Goal: Task Accomplishment & Management: Use online tool/utility

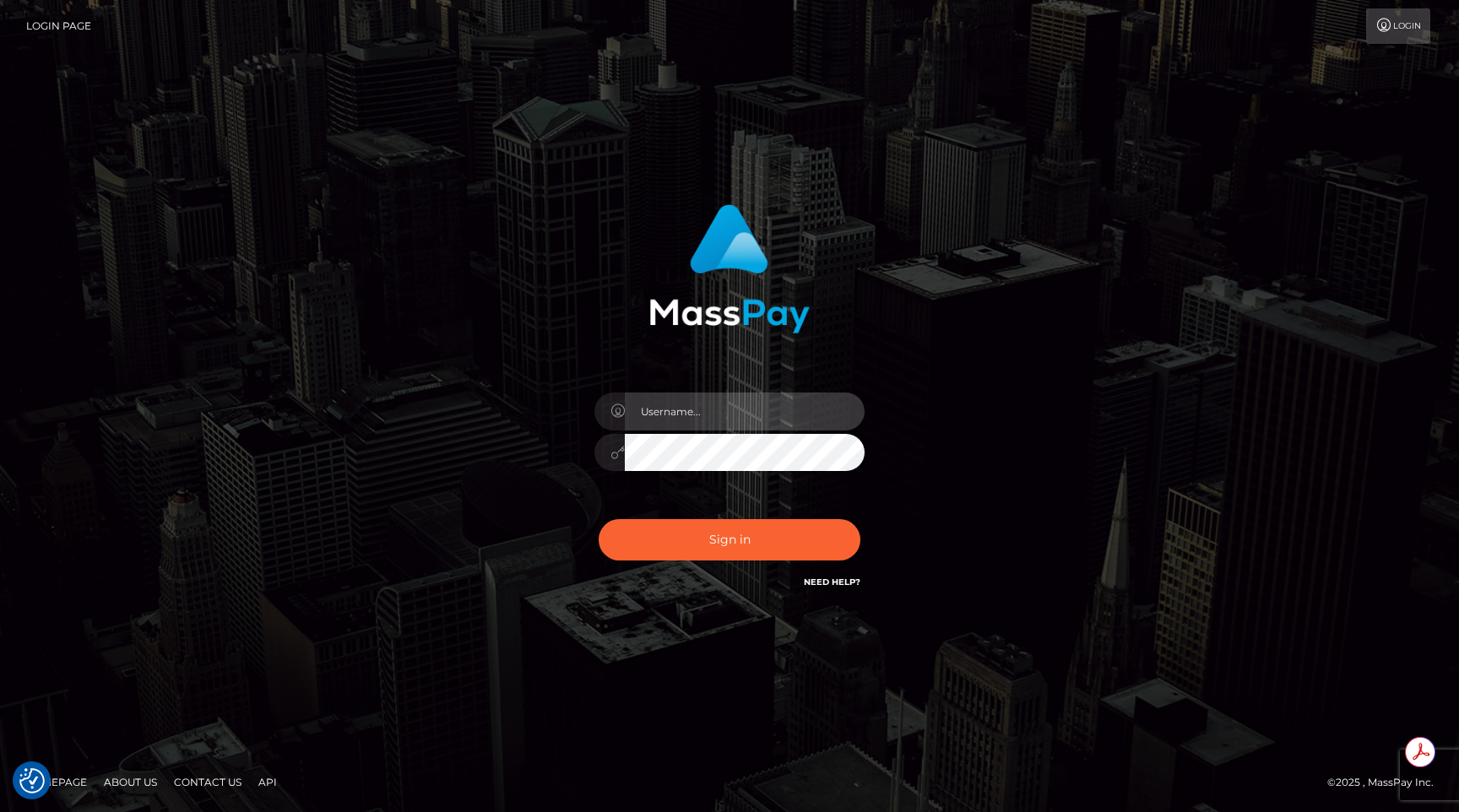
type input "egblue"
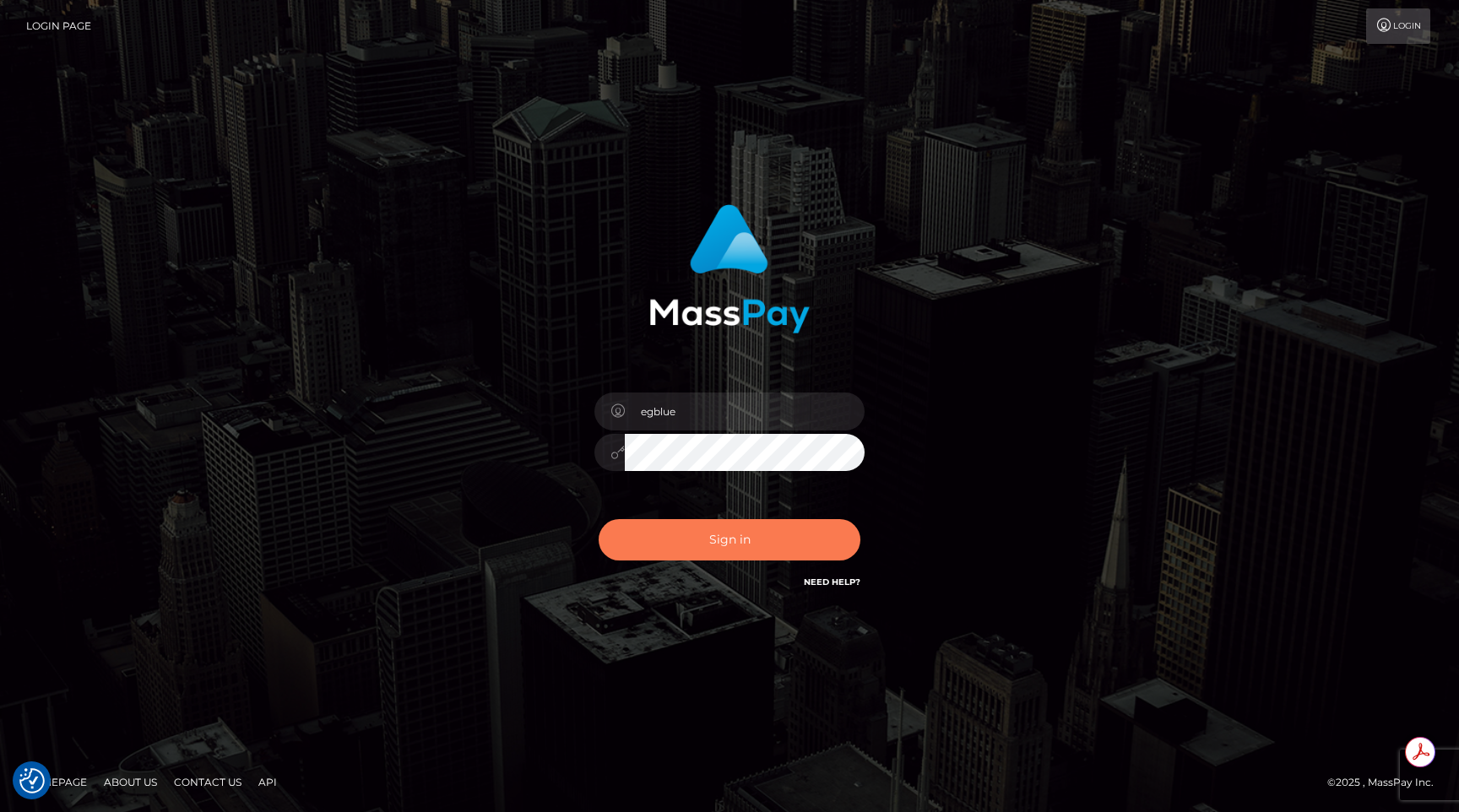
click at [757, 524] on button "Sign in" at bounding box center [729, 540] width 262 height 42
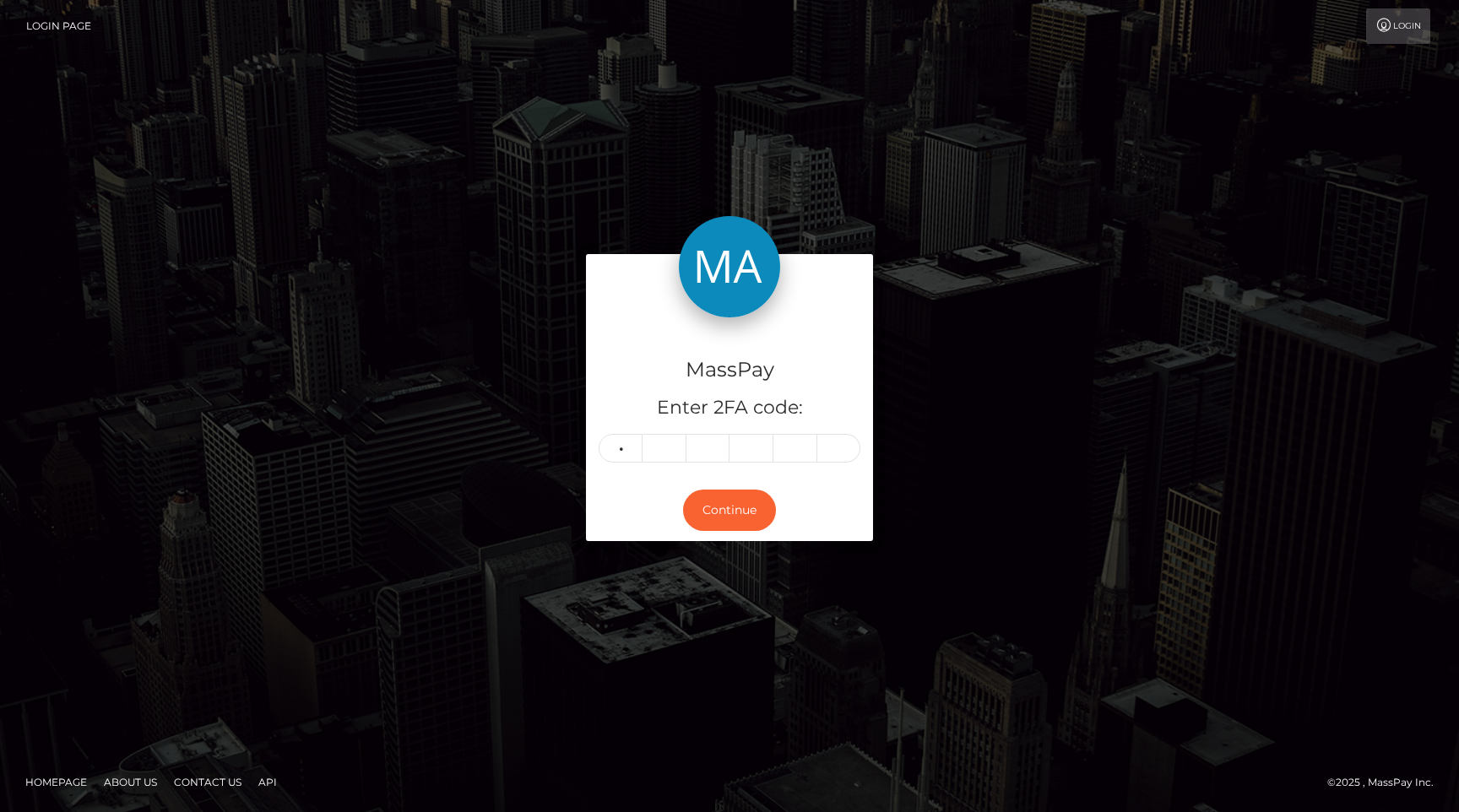
type input "4"
type input "9"
type input "5"
type input "0"
type input "5"
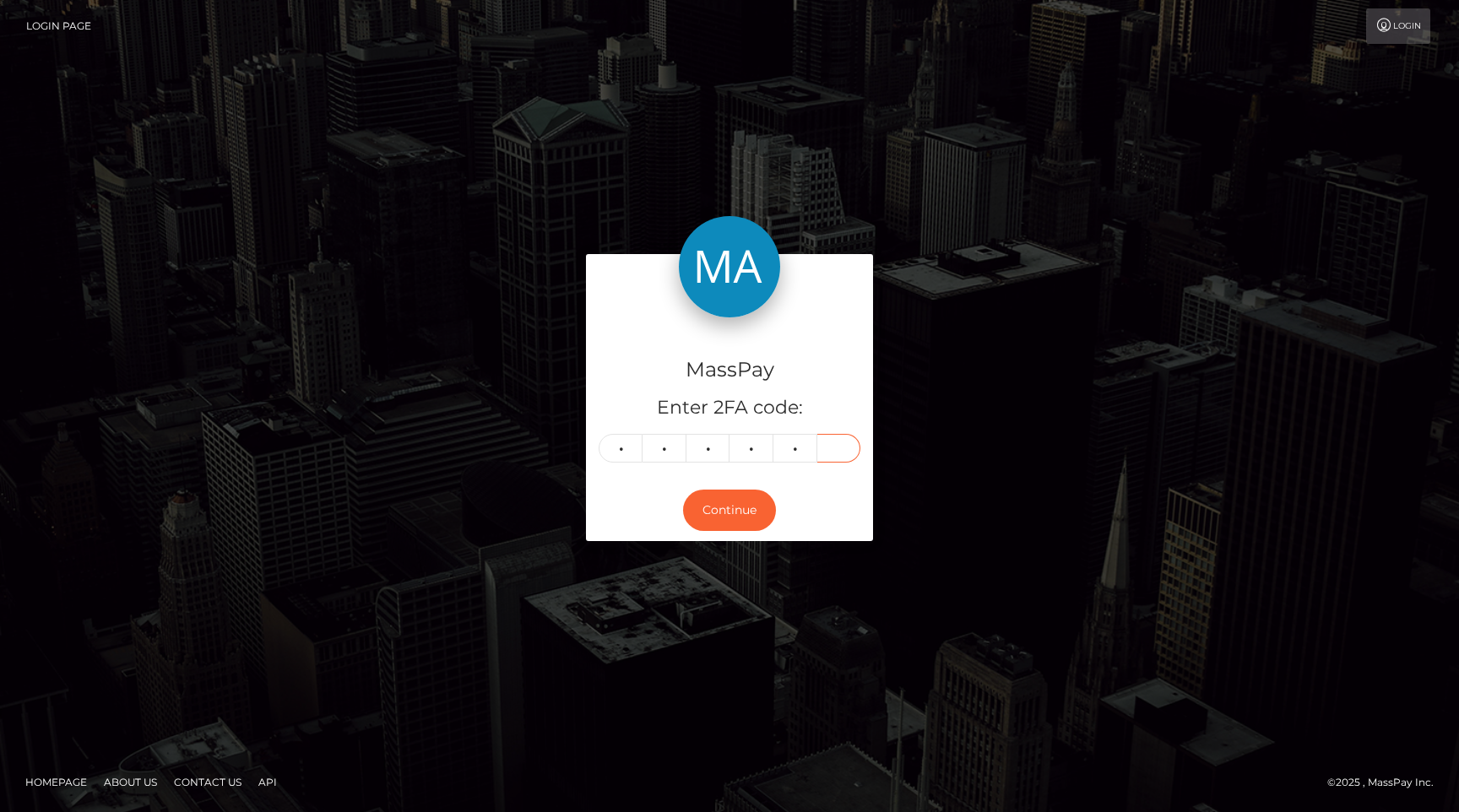
type input "0"
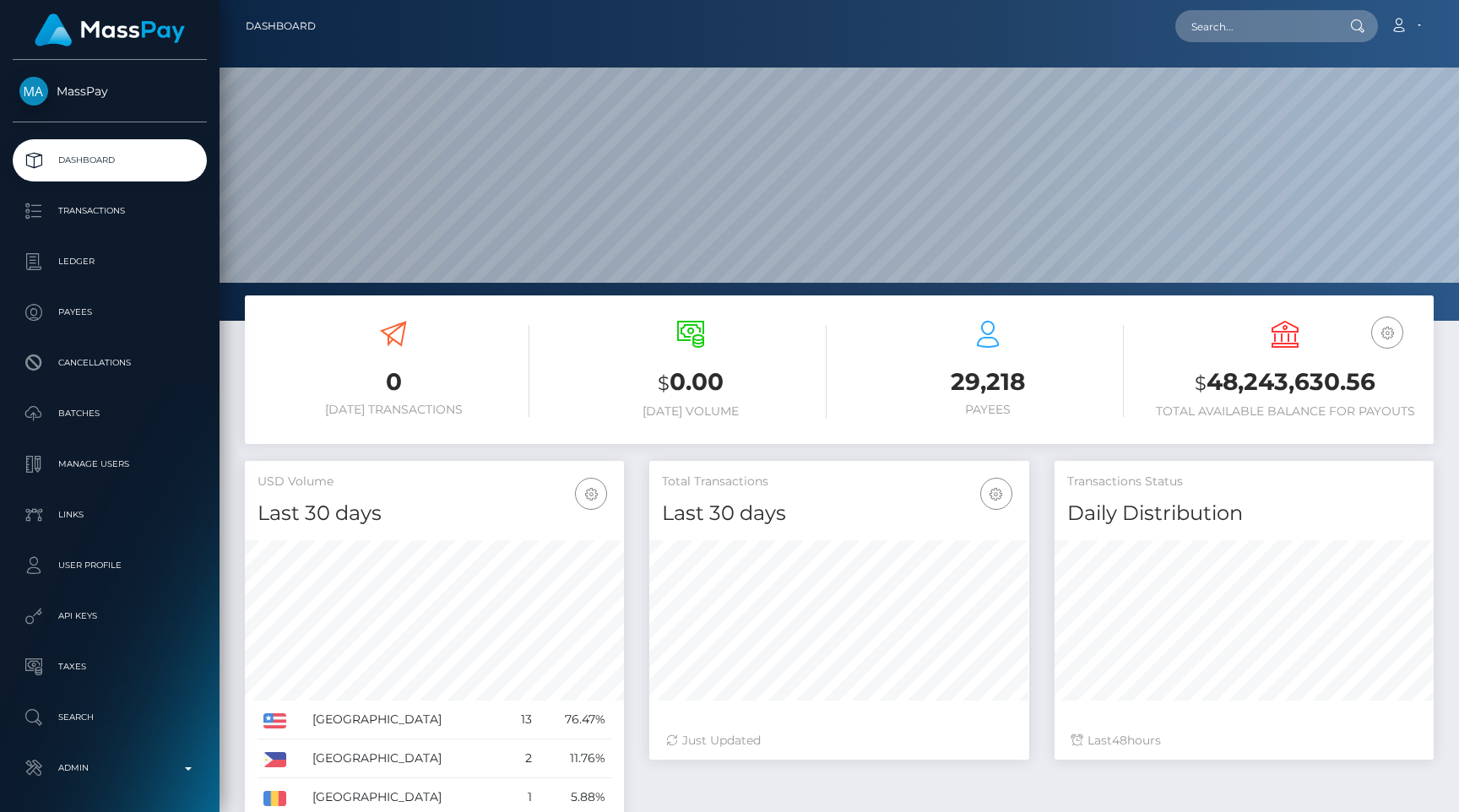
scroll to position [299, 379]
click at [1261, 20] on input "text" at bounding box center [1254, 26] width 159 height 32
paste input "87c82568-6852-11f0-a026-06178c1a380f"
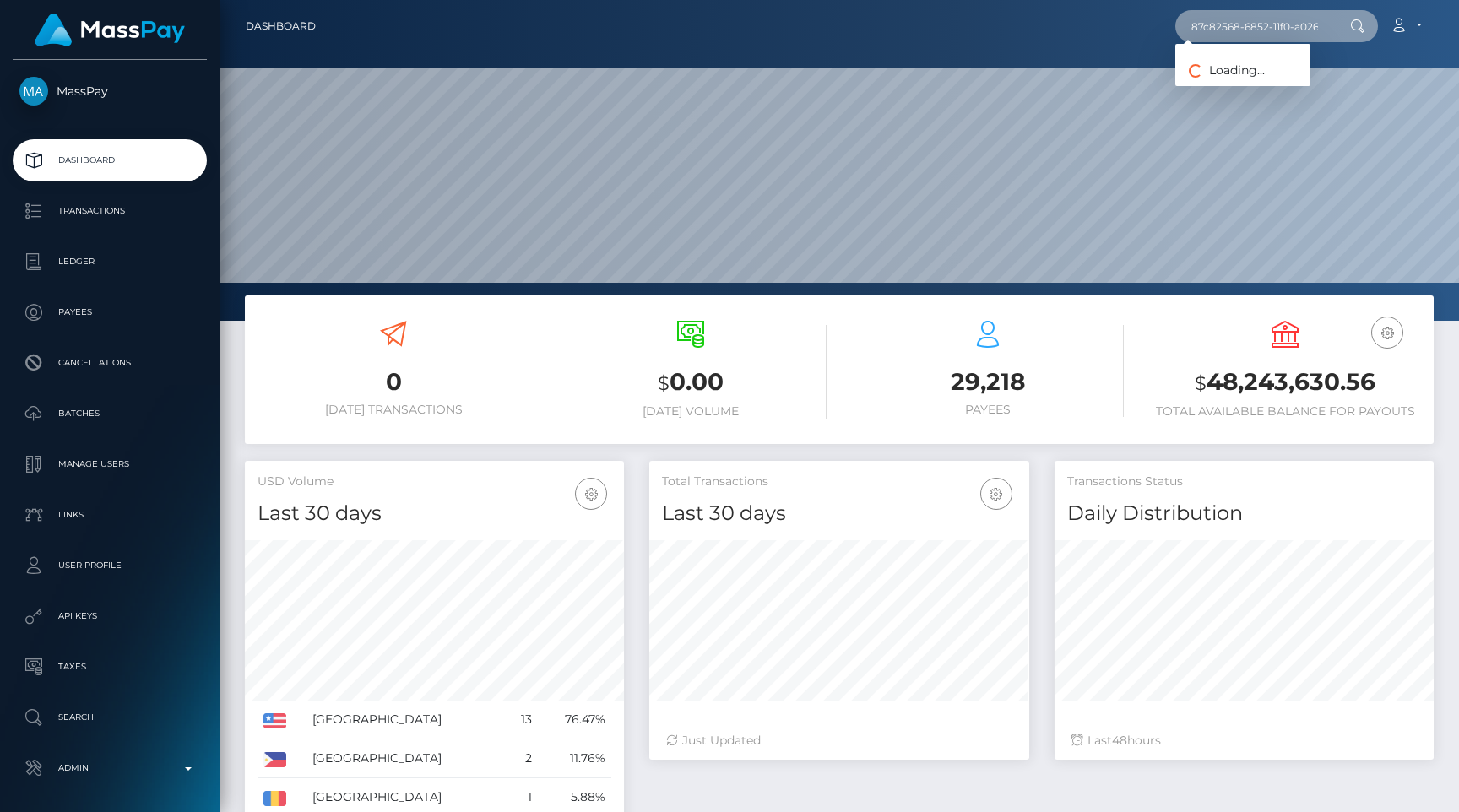
scroll to position [0, 80]
type input "87c82568-6852-11f0-a026-06178c1a380f"
click at [1260, 87] on link "Benoit Xavler DESMICHELLE" at bounding box center [1242, 87] width 135 height 31
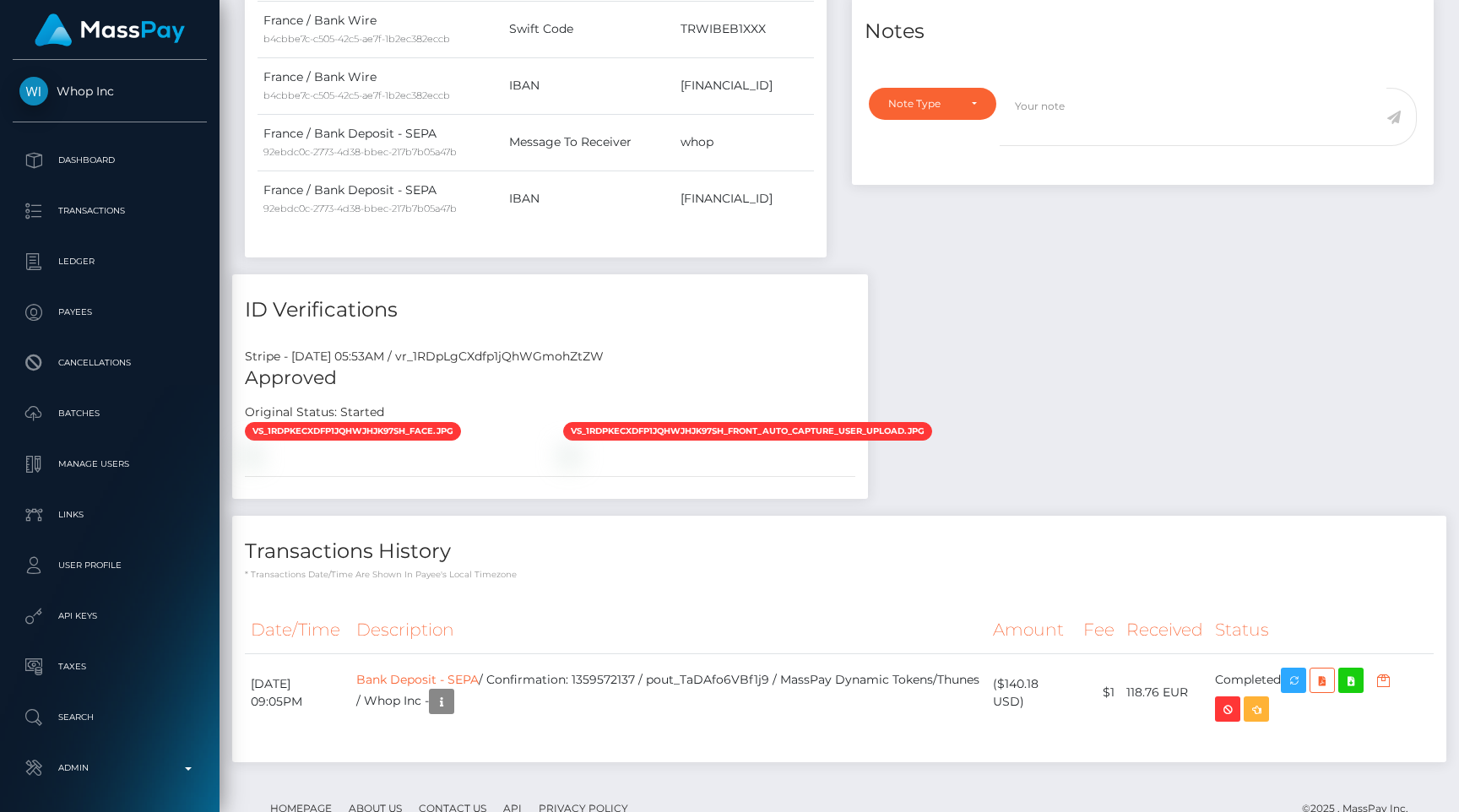
scroll to position [1148, 0]
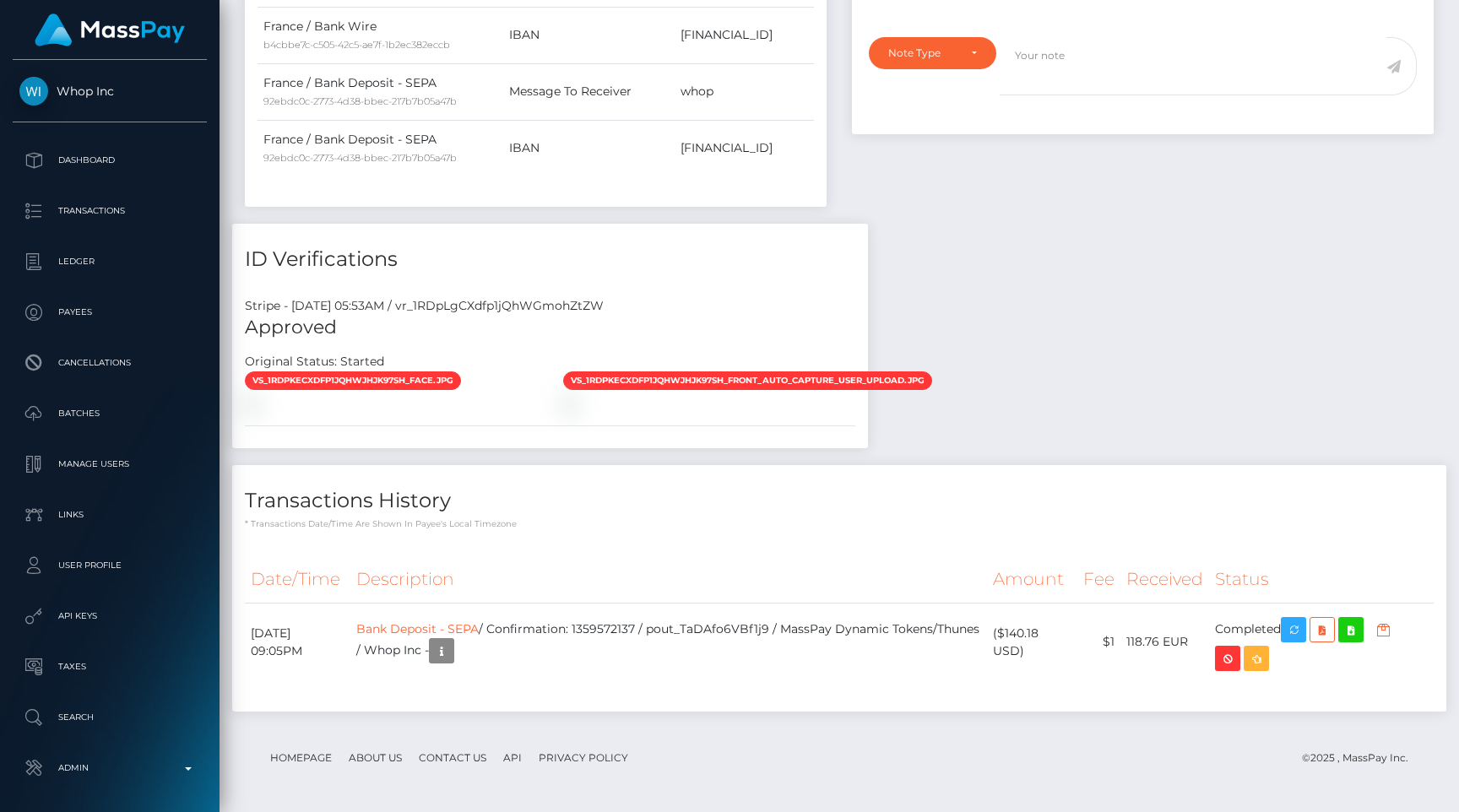
click at [521, 297] on div "Stripe - July 24, 2025 05:53AM / vr_1RDpLgCXdfp1jQhWGmohZtZW" at bounding box center [550, 306] width 635 height 18
copy div "vr_1RDpLgCXdfp1jQhWGmohZtZW"
click at [258, 398] on img at bounding box center [251, 404] width 13 height 13
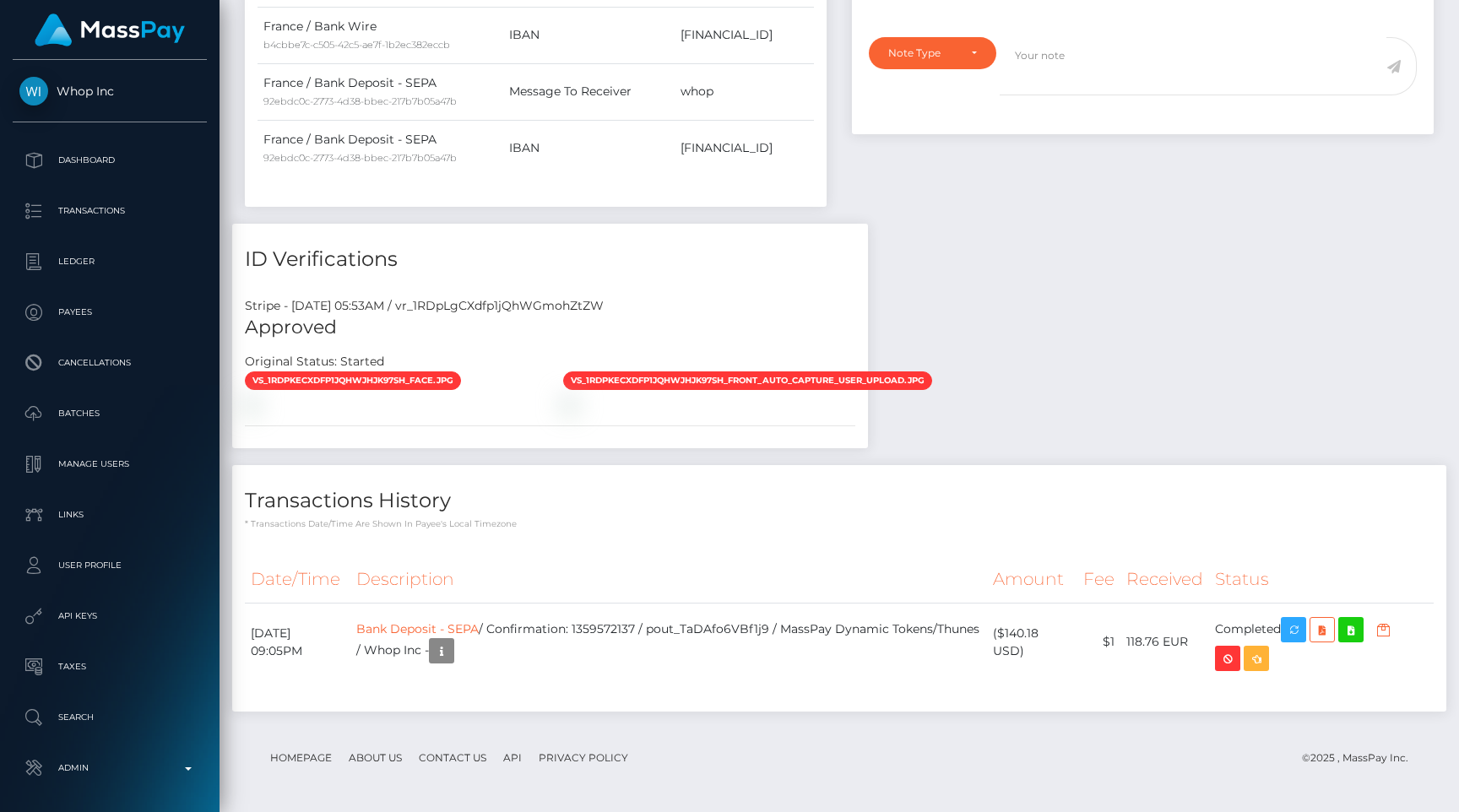
scroll to position [202, 379]
click at [130, 768] on p "Admin" at bounding box center [110, 768] width 181 height 26
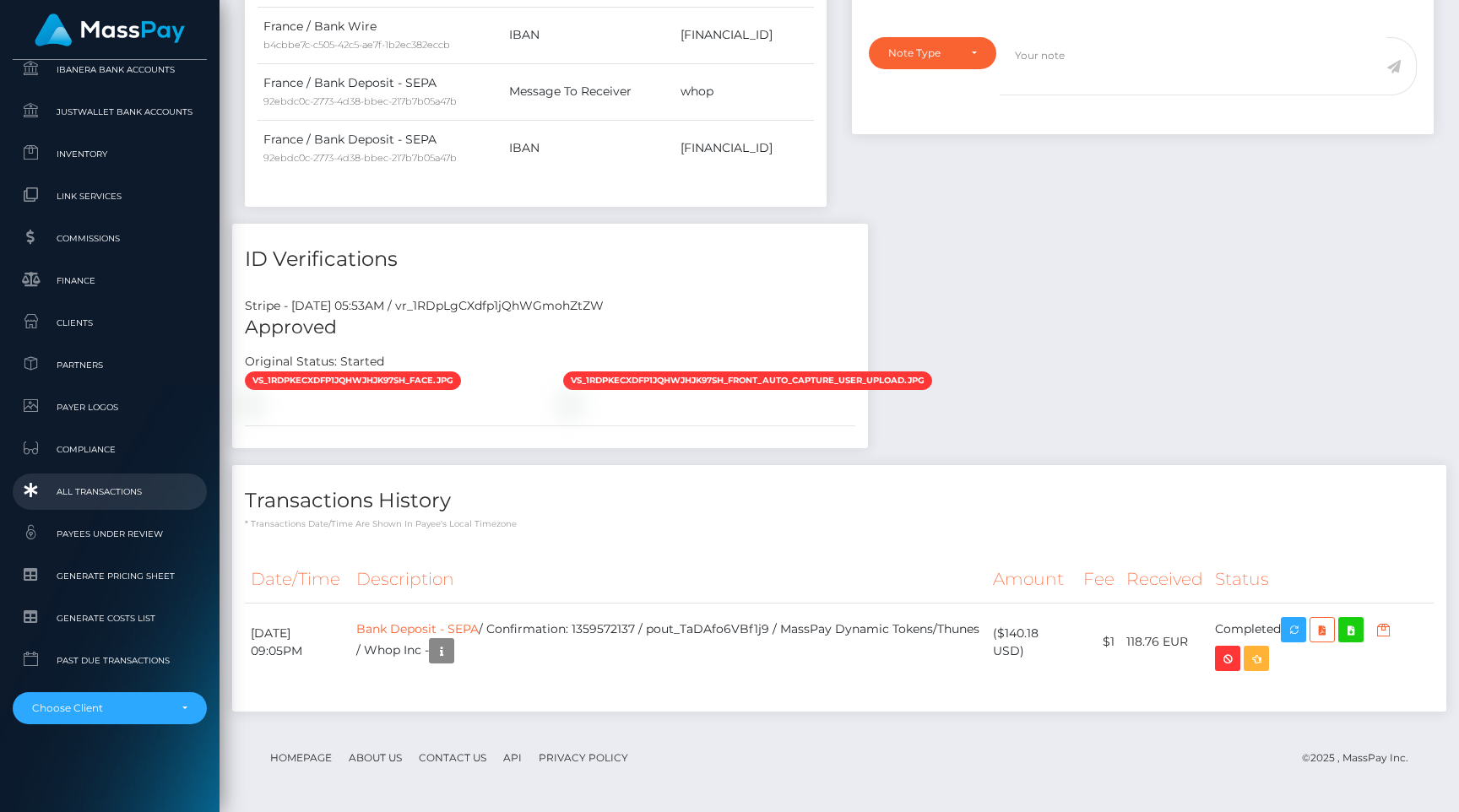
click at [130, 497] on span "All Transactions" at bounding box center [110, 492] width 181 height 20
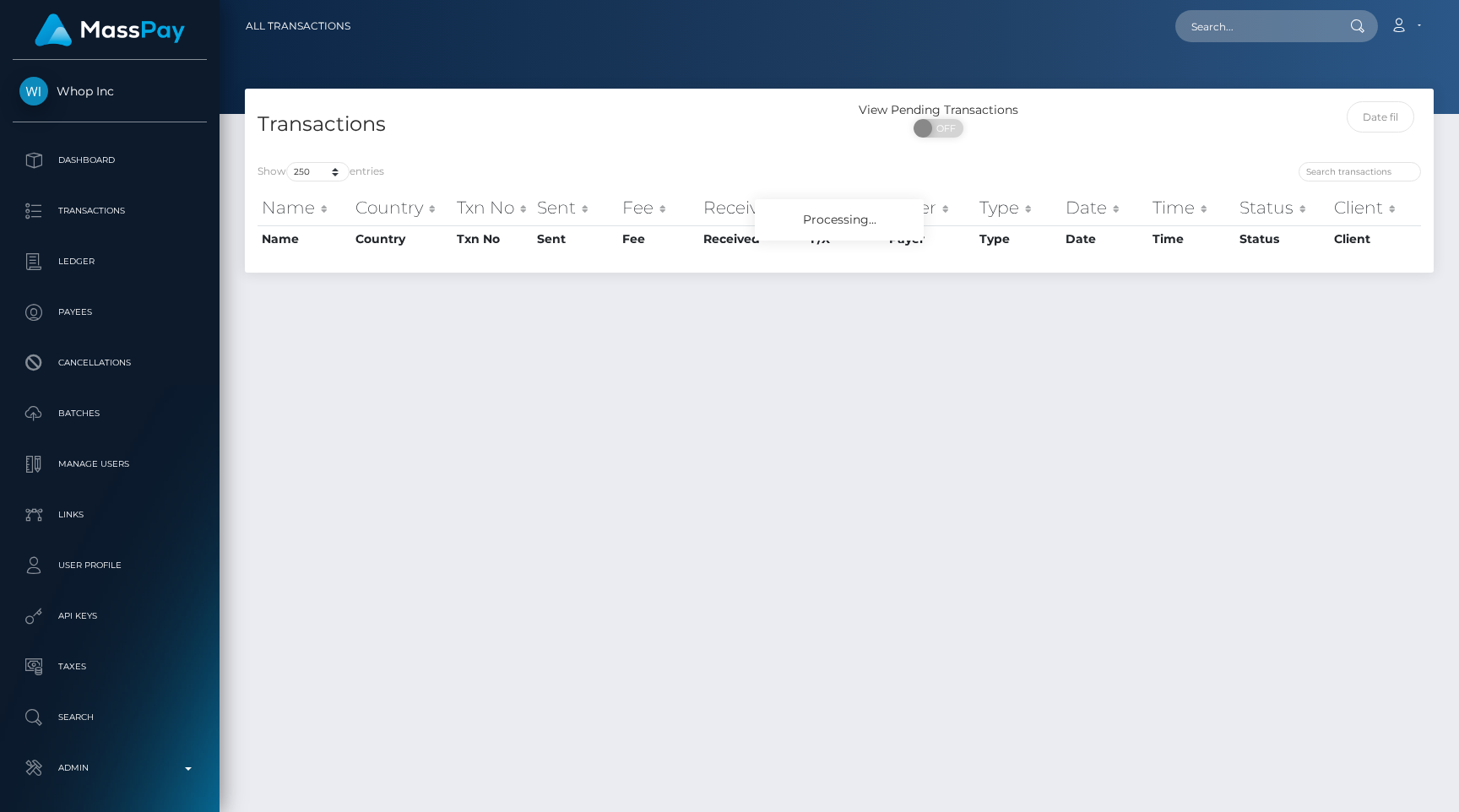
select select "250"
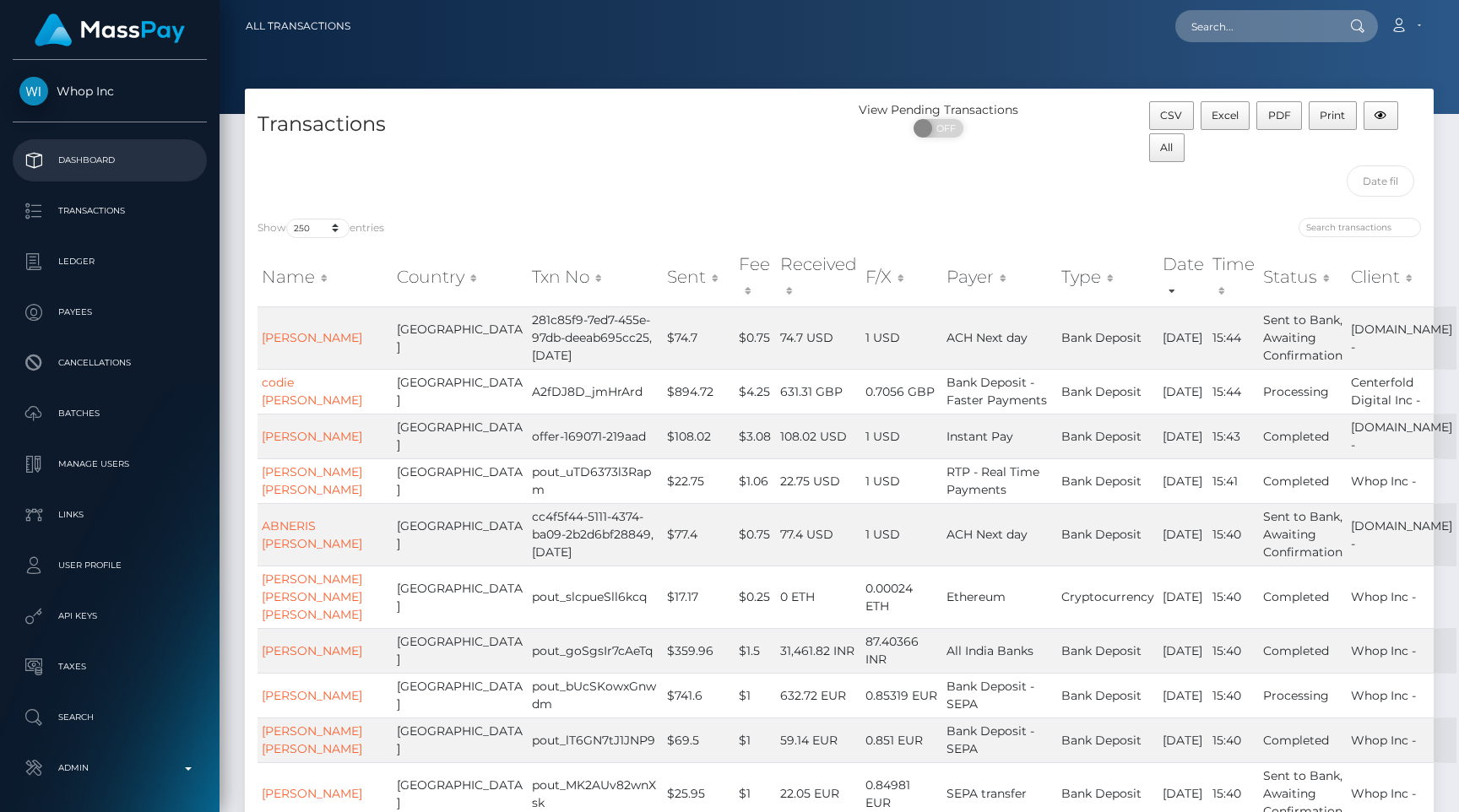
click at [154, 163] on p "Dashboard" at bounding box center [110, 160] width 181 height 26
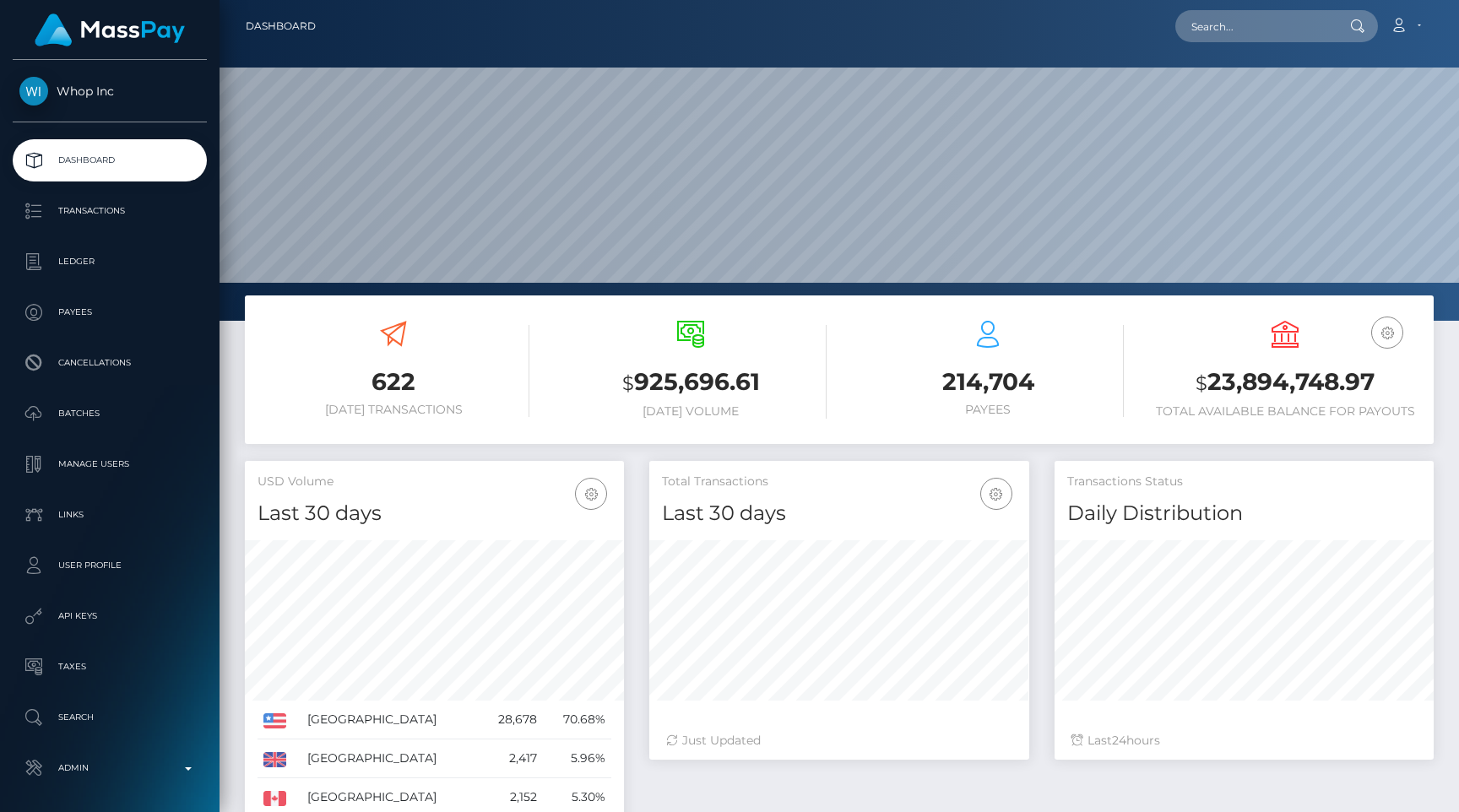
scroll to position [299, 379]
click at [43, 760] on p "Admin" at bounding box center [110, 768] width 181 height 26
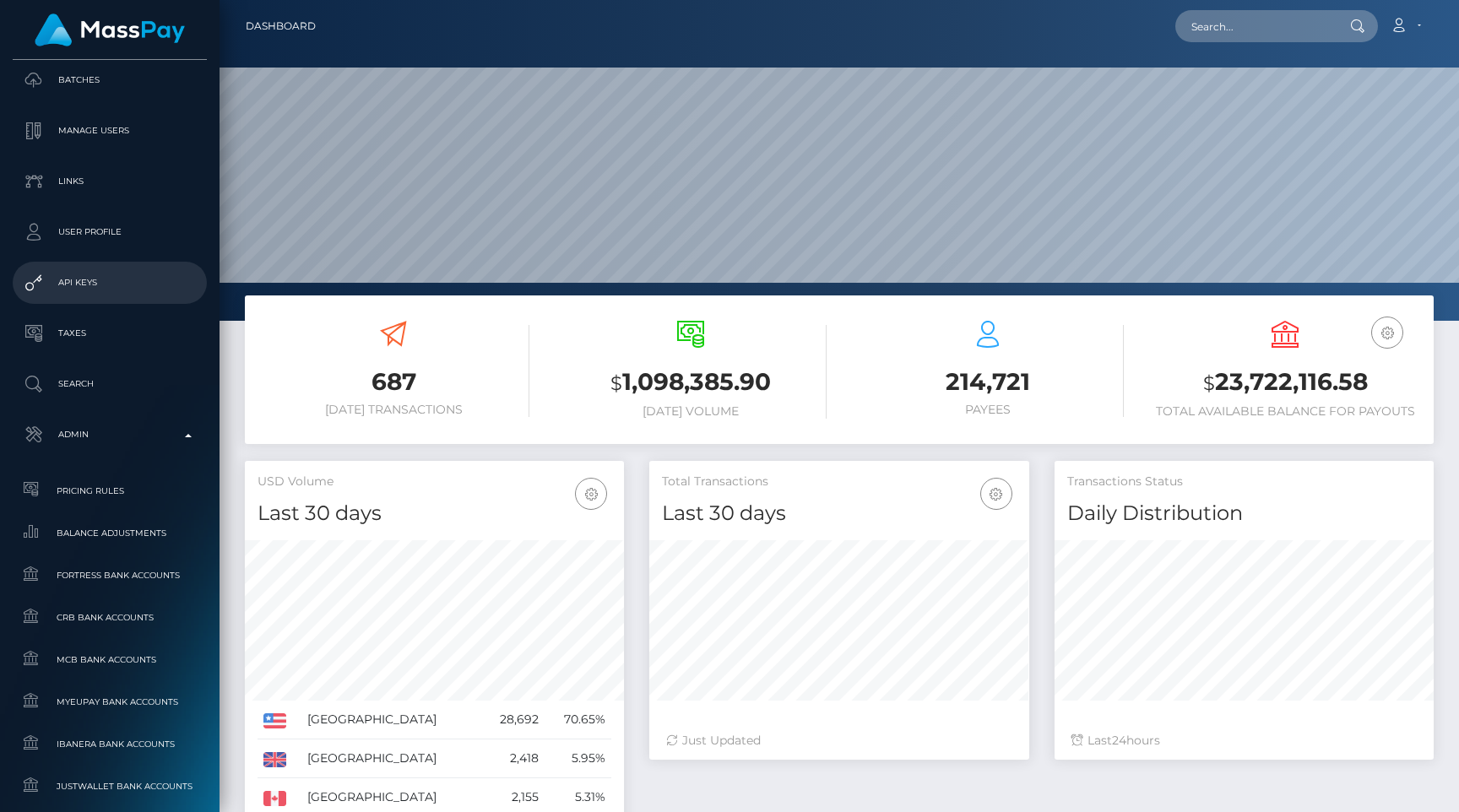
scroll to position [1008, 0]
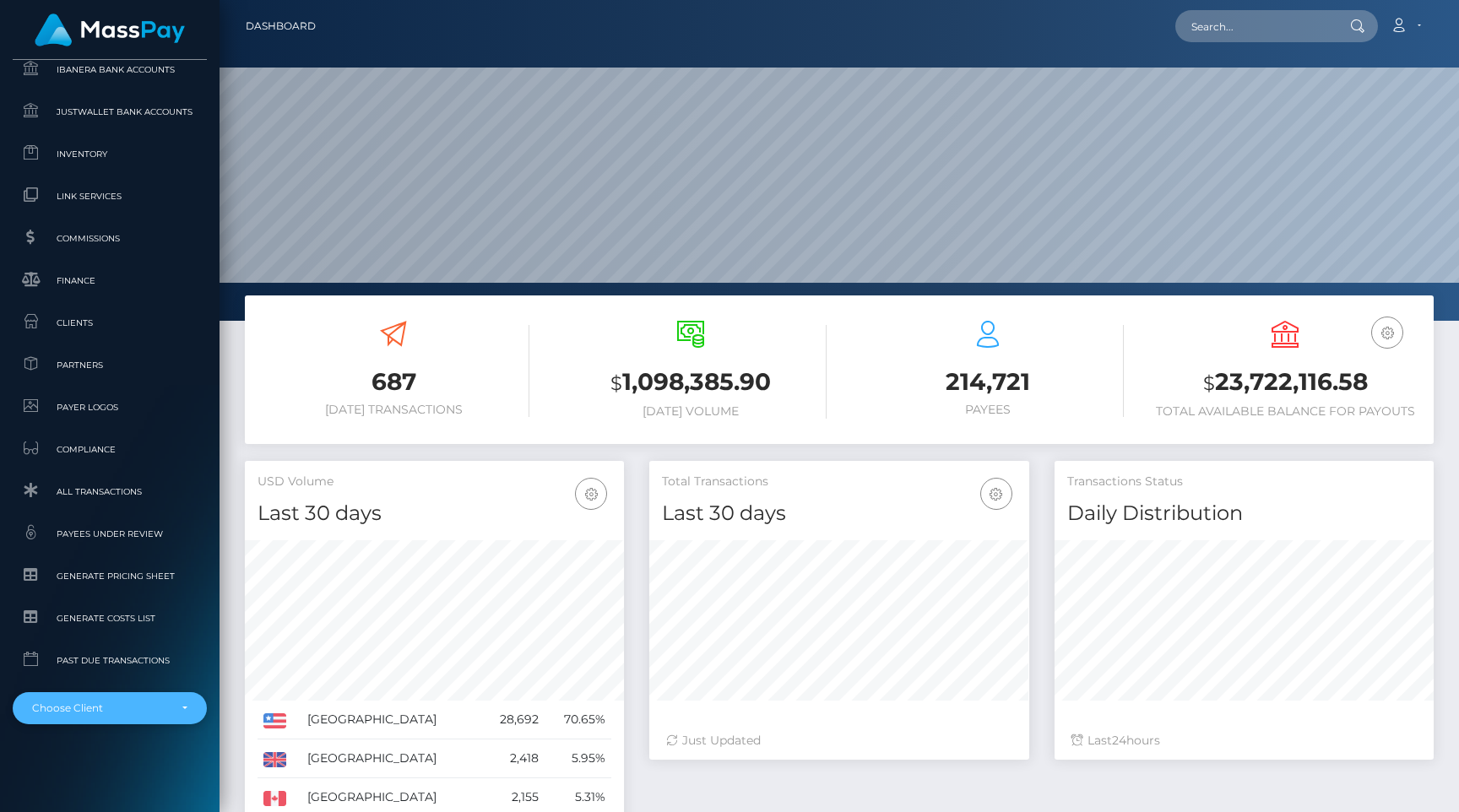
click at [105, 721] on div "Choose Client" at bounding box center [109, 708] width 194 height 32
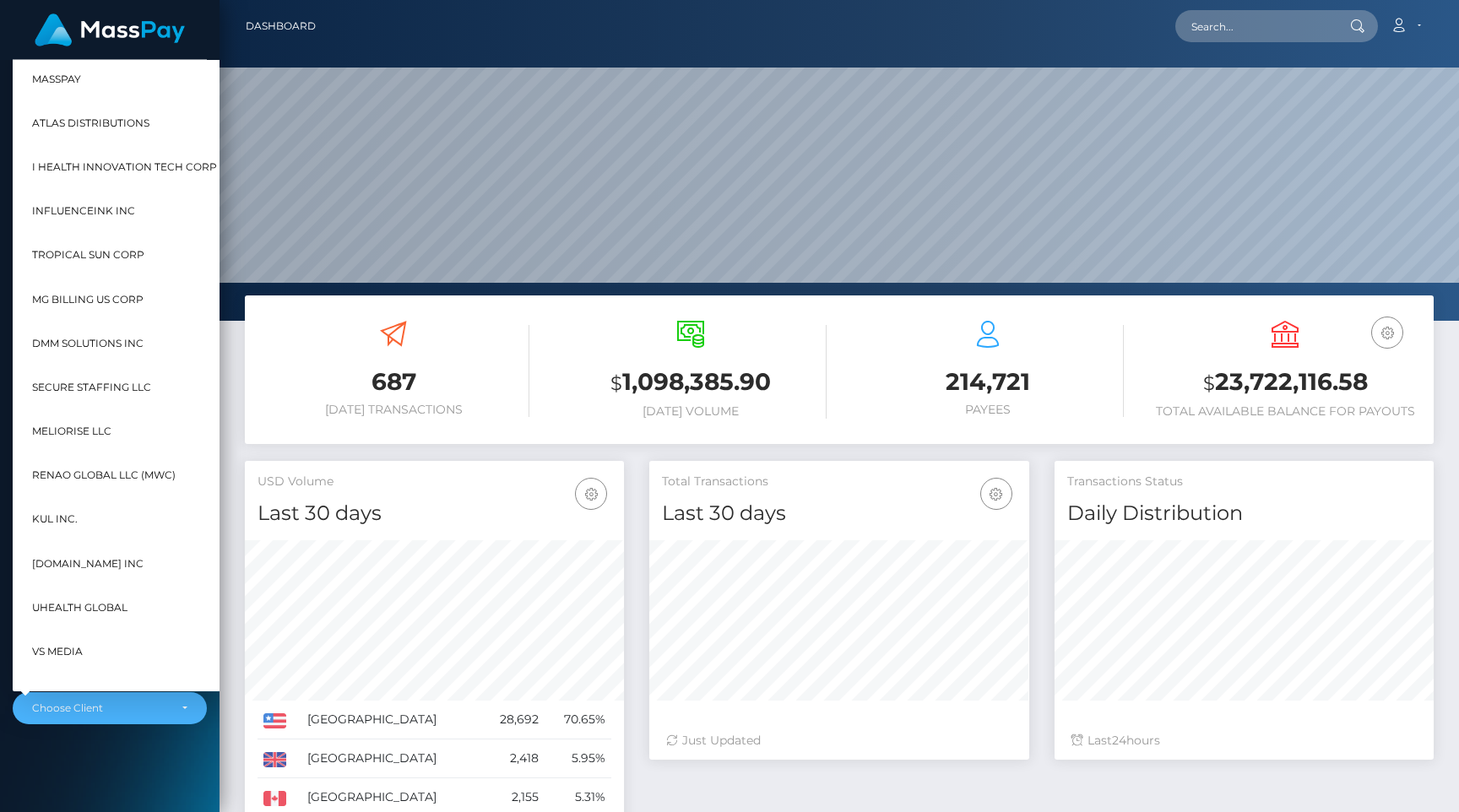
click at [60, 87] on span "MassPay" at bounding box center [56, 79] width 49 height 22
select select "2"
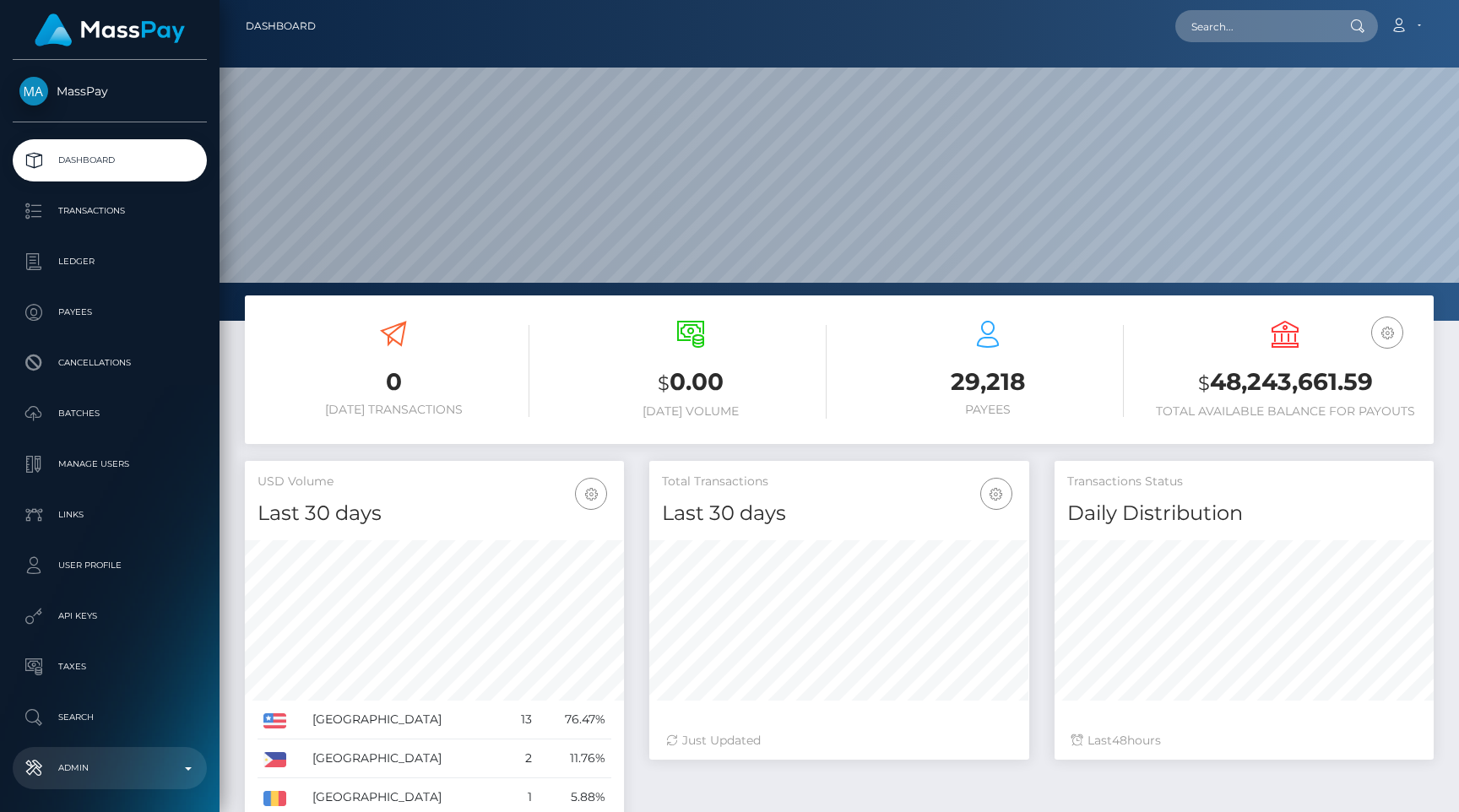
click at [68, 769] on p "Admin" at bounding box center [110, 768] width 181 height 26
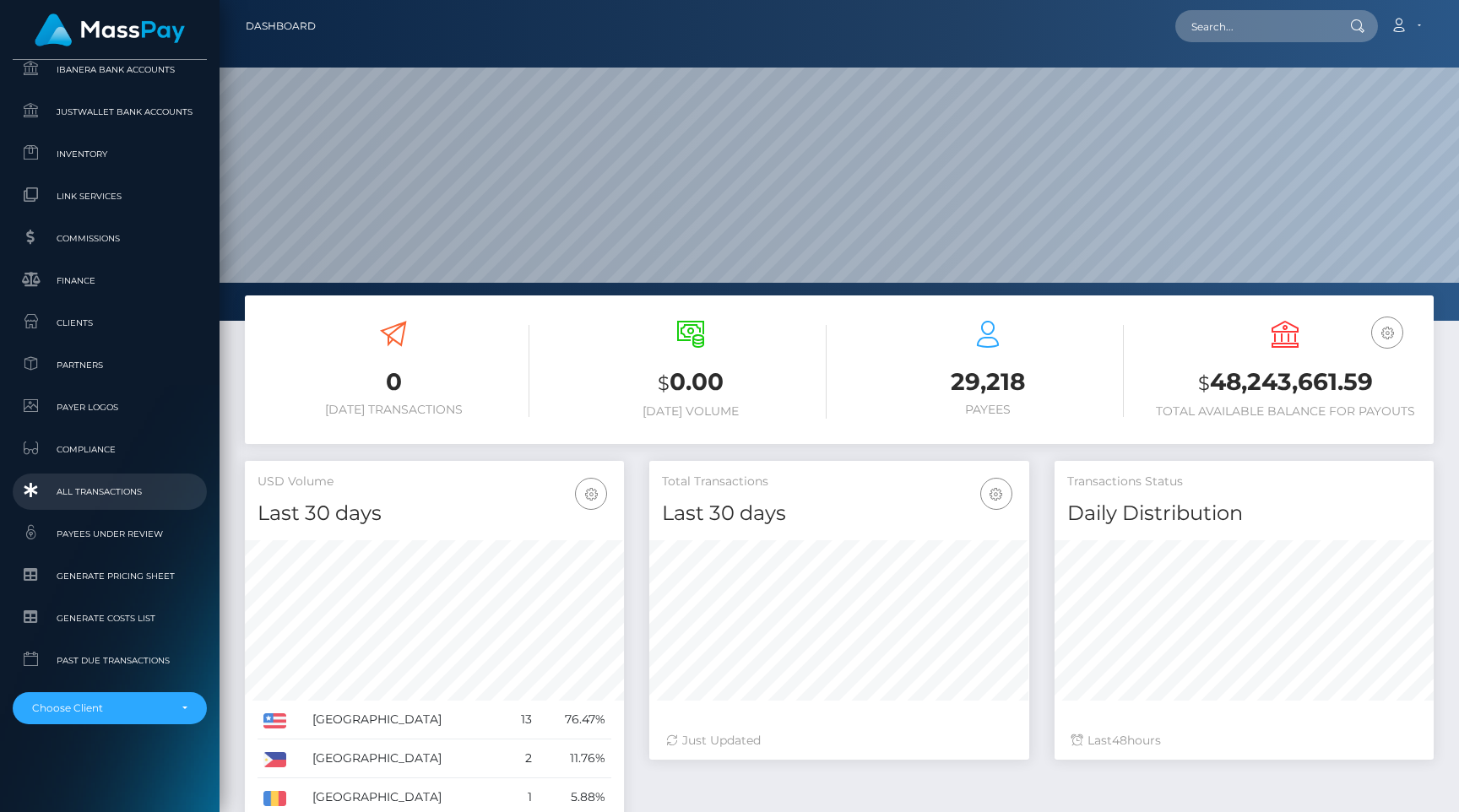
click at [135, 493] on span "All Transactions" at bounding box center [110, 492] width 181 height 20
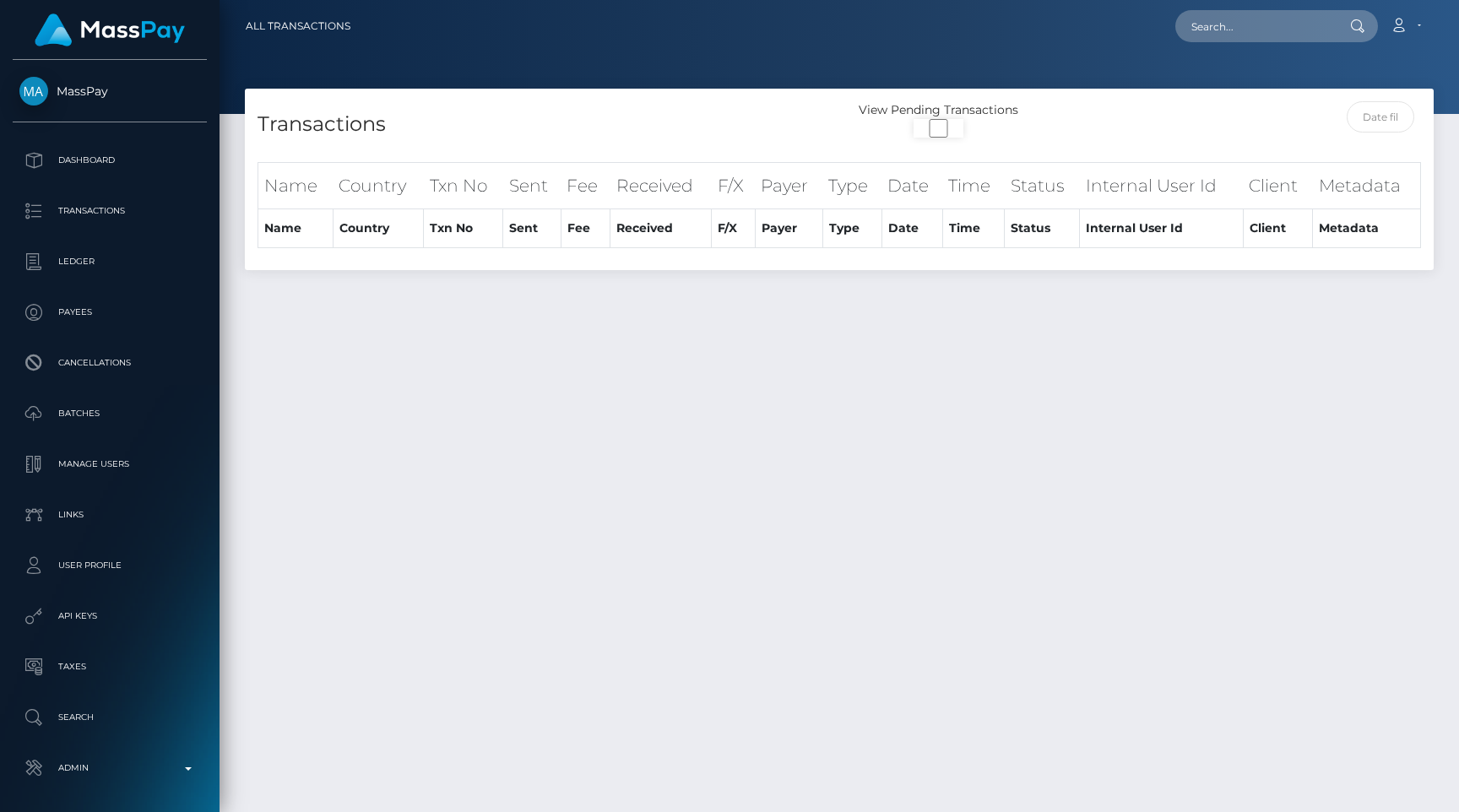
select select
select select "250"
